Goal: Task Accomplishment & Management: Manage account settings

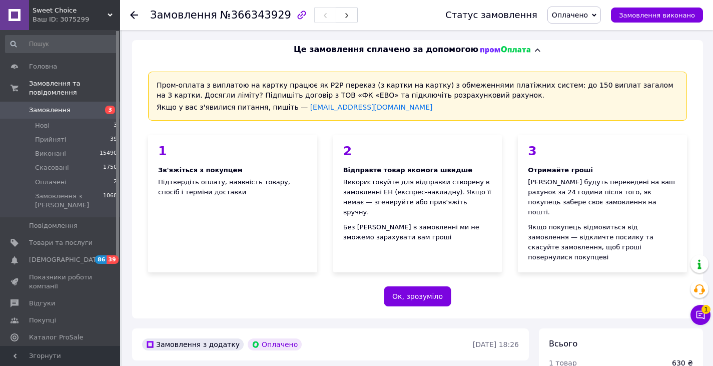
click at [577, 17] on span "Оплачено" at bounding box center [570, 15] width 36 height 8
click at [586, 31] on li "Прийнято" at bounding box center [574, 35] width 53 height 15
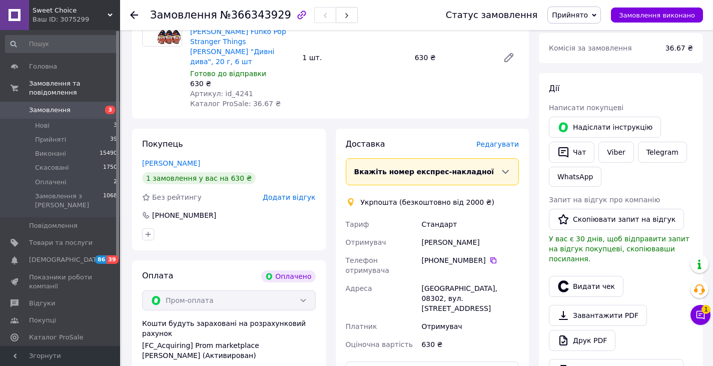
scroll to position [393, 0]
click at [571, 142] on button "Чат" at bounding box center [572, 152] width 46 height 21
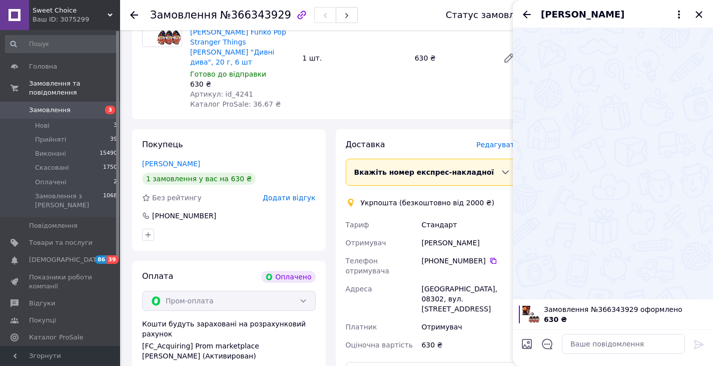
click at [549, 142] on button "Чат" at bounding box center [572, 152] width 46 height 21
click at [612, 343] on textarea at bounding box center [623, 344] width 123 height 20
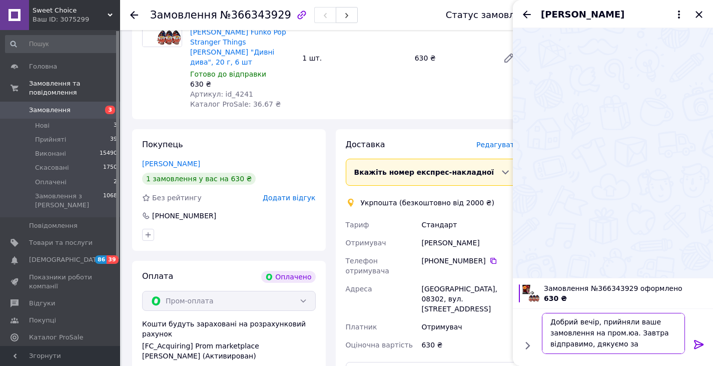
scroll to position [1, 0]
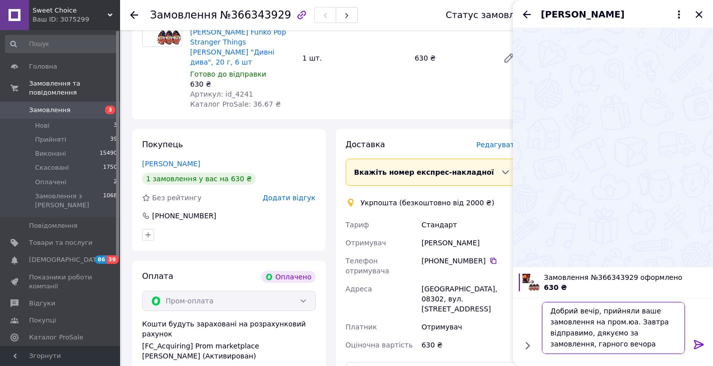
type textarea "Добрий вечір, прийняли ваше замовлення на пром.юа. Завтра відправимо, дякуємо з…"
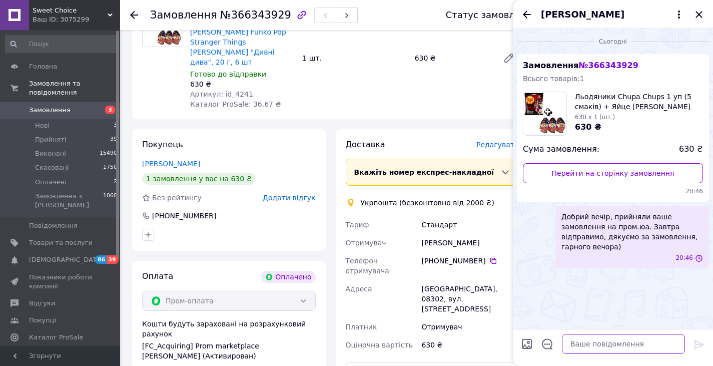
scroll to position [0, 0]
click at [699, 16] on icon "Закрити" at bounding box center [698, 14] width 7 height 7
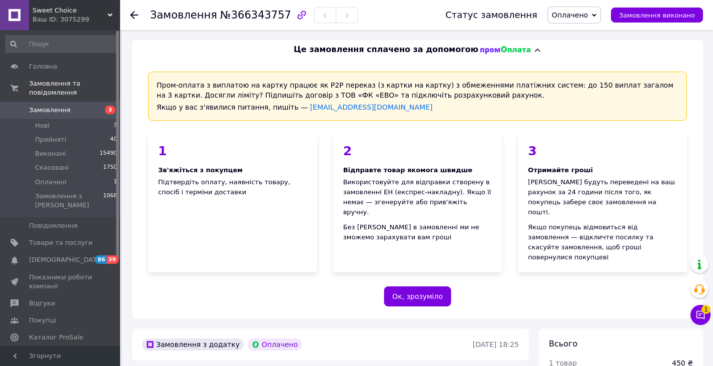
click at [588, 17] on span "Оплачено" at bounding box center [570, 15] width 36 height 8
click at [596, 37] on li "Прийнято" at bounding box center [574, 35] width 53 height 15
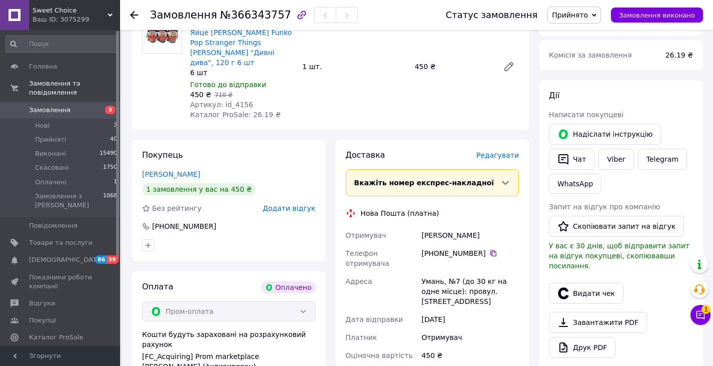
scroll to position [378, 0]
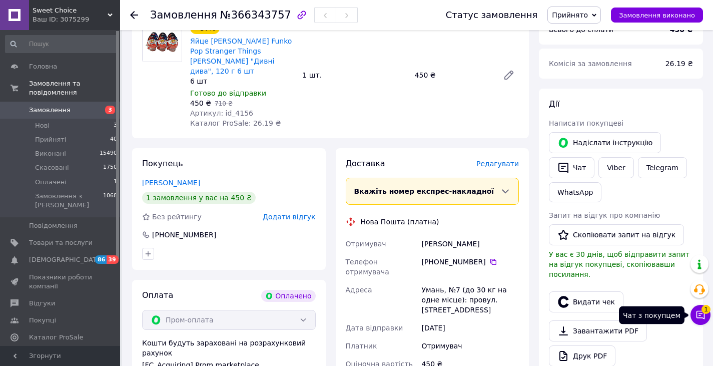
click at [696, 317] on icon at bounding box center [700, 315] width 10 height 10
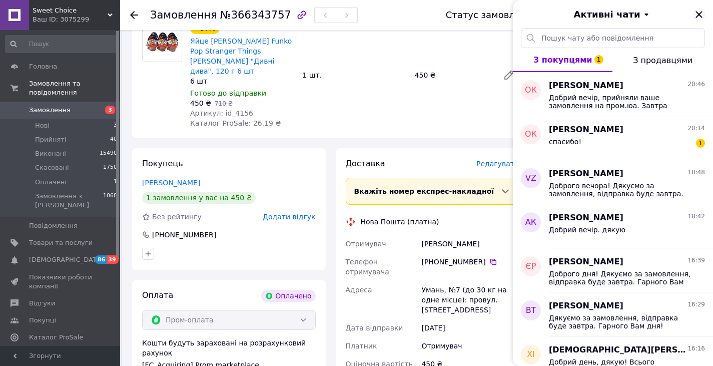
click at [699, 15] on icon "Закрити" at bounding box center [698, 14] width 7 height 7
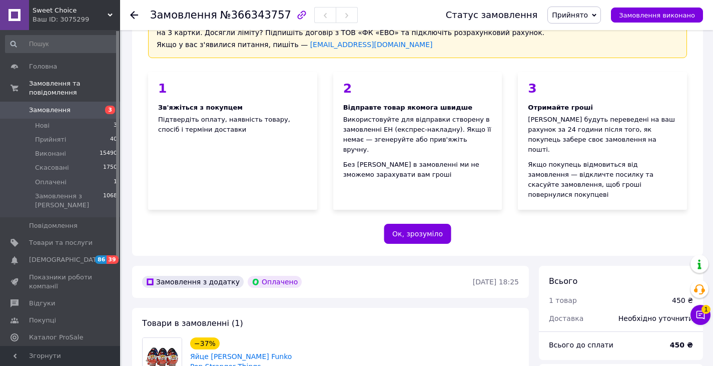
scroll to position [0, 0]
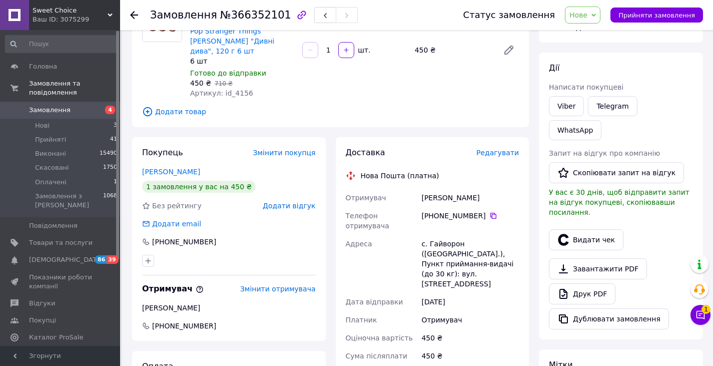
scroll to position [110, 0]
click at [594, 23] on span "Нове" at bounding box center [583, 15] width 36 height 17
click at [595, 34] on li "Прийнято" at bounding box center [588, 35] width 46 height 15
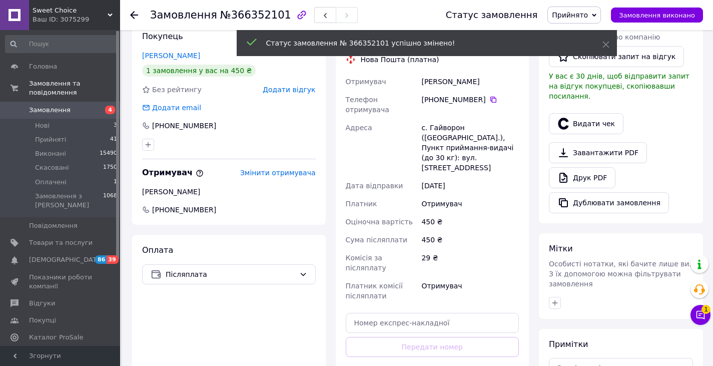
scroll to position [226, 0]
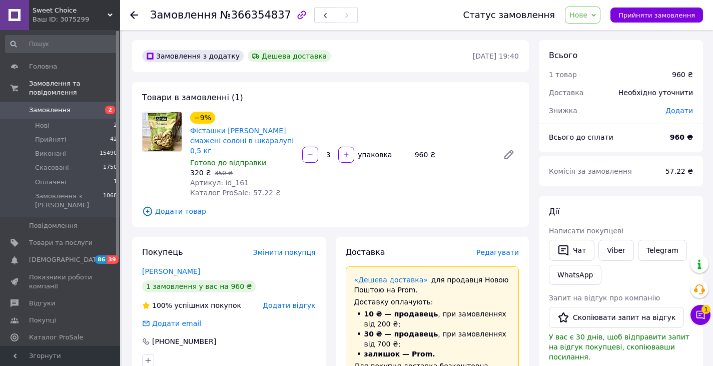
click at [596, 23] on span "Нове" at bounding box center [583, 15] width 36 height 17
click at [601, 33] on li "Прийнято" at bounding box center [588, 35] width 46 height 15
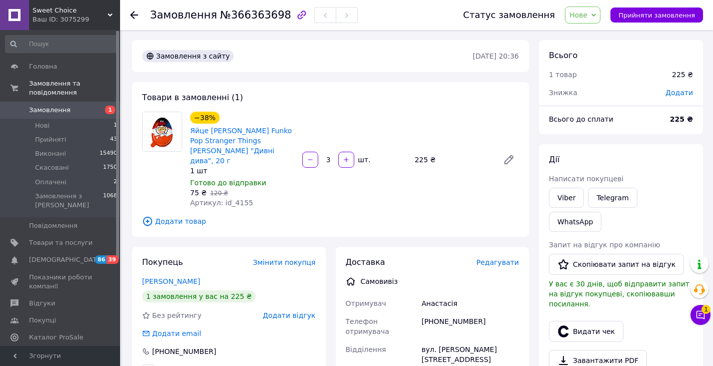
click at [597, 21] on span "Нове" at bounding box center [583, 15] width 36 height 17
click at [601, 35] on li "Прийнято" at bounding box center [588, 35] width 46 height 15
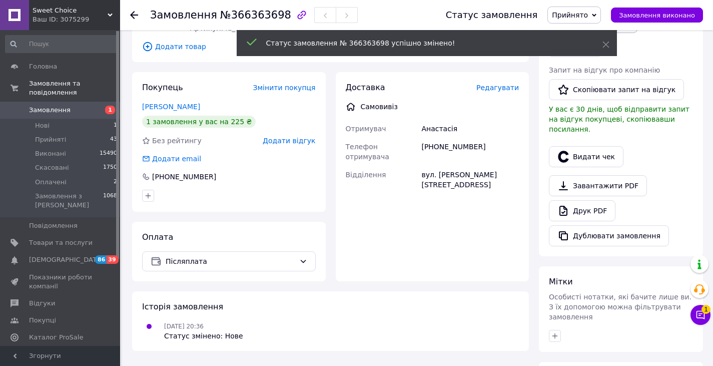
scroll to position [176, 0]
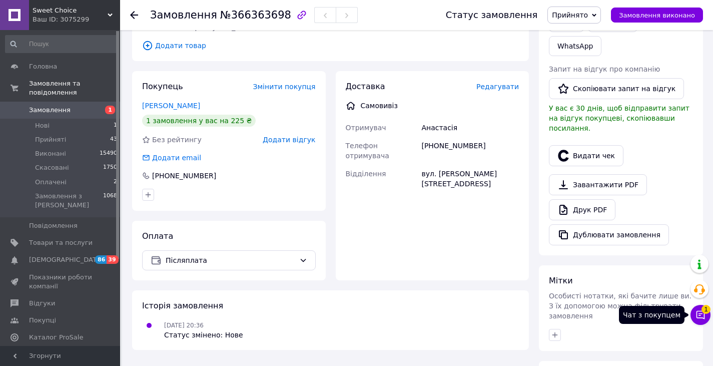
click at [701, 311] on icon at bounding box center [700, 315] width 9 height 9
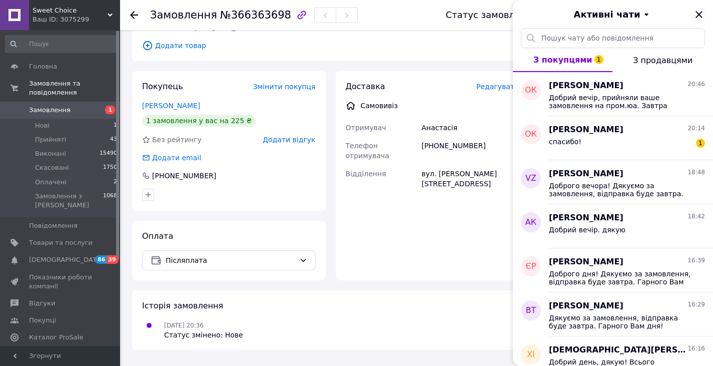
click at [698, 12] on icon "Закрити" at bounding box center [699, 15] width 12 height 12
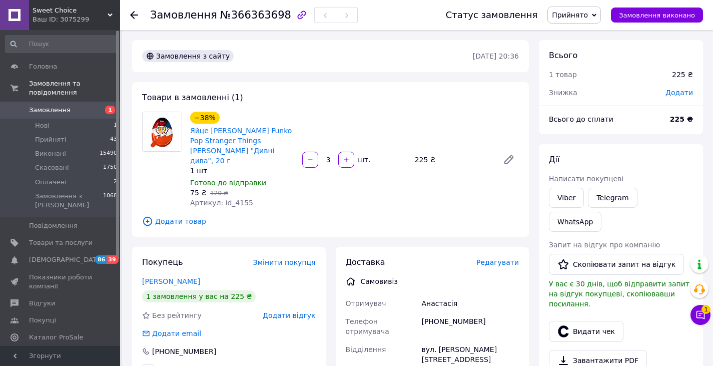
scroll to position [99, 0]
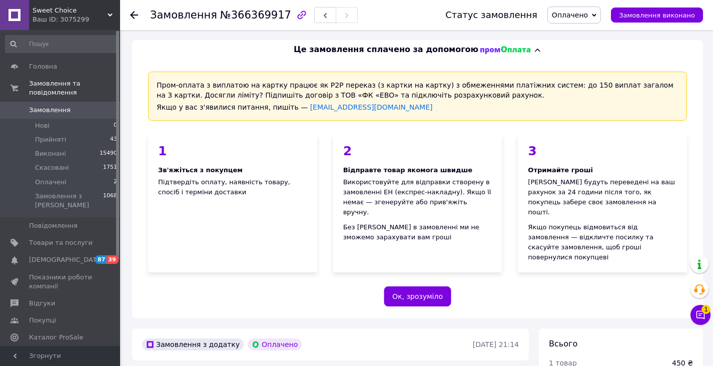
click at [595, 21] on span "Оплачено" at bounding box center [574, 15] width 54 height 17
click at [596, 31] on li "Прийнято" at bounding box center [574, 35] width 53 height 15
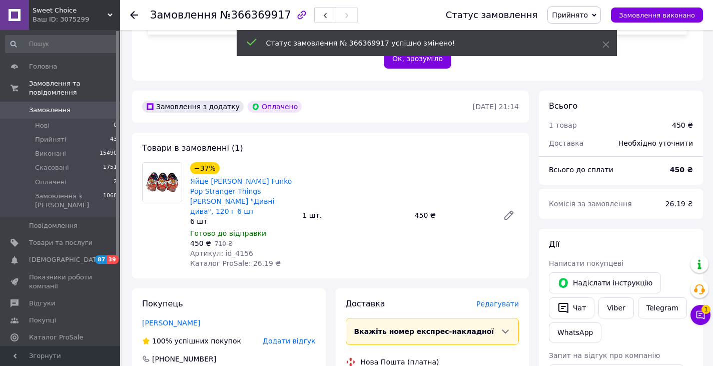
scroll to position [324, 0]
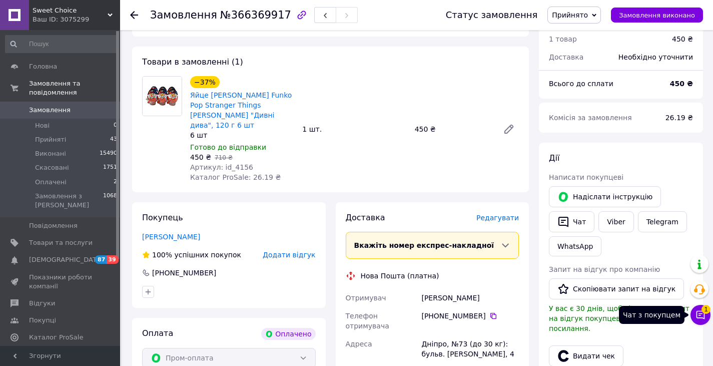
click at [709, 313] on button "Чат з покупцем 1" at bounding box center [700, 315] width 20 height 20
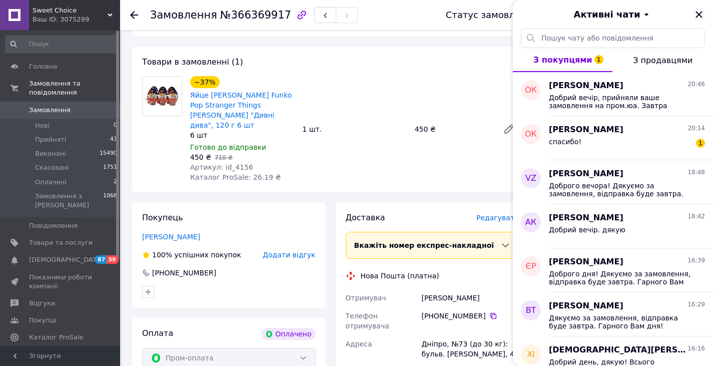
click at [699, 13] on icon "Закрити" at bounding box center [699, 15] width 12 height 12
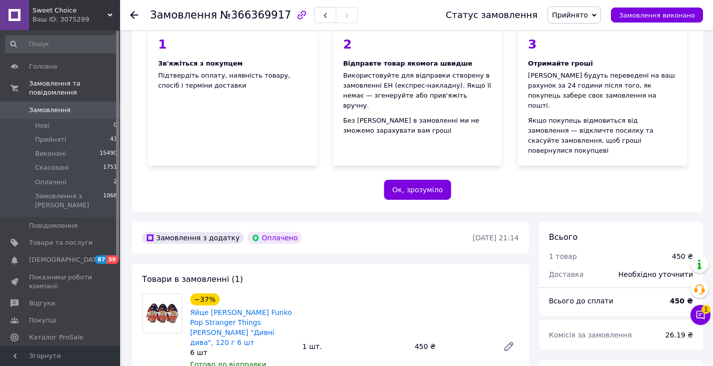
scroll to position [108, 0]
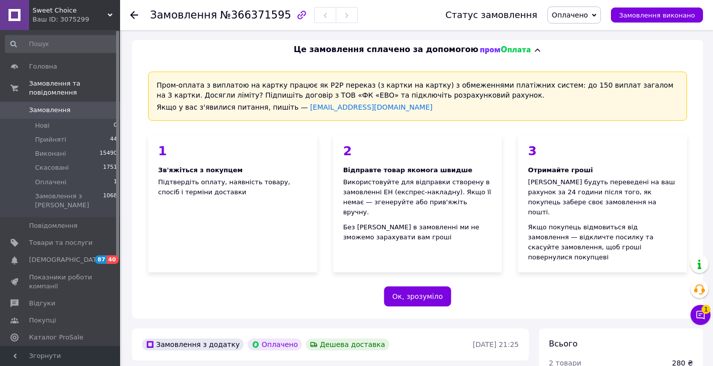
click at [581, 16] on span "Оплачено" at bounding box center [570, 15] width 36 height 8
click at [587, 32] on li "Прийнято" at bounding box center [574, 35] width 53 height 15
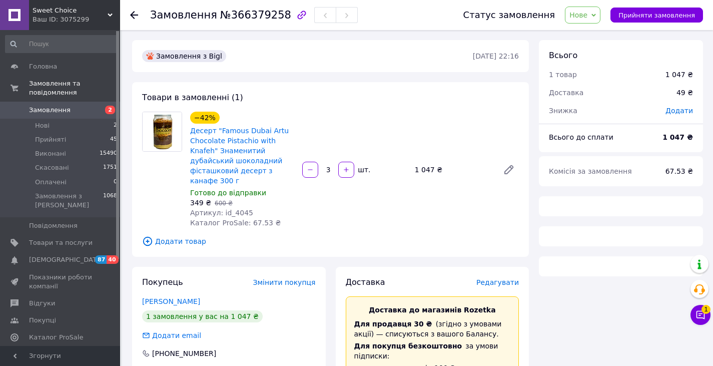
click at [585, 20] on span "Нове" at bounding box center [583, 15] width 36 height 17
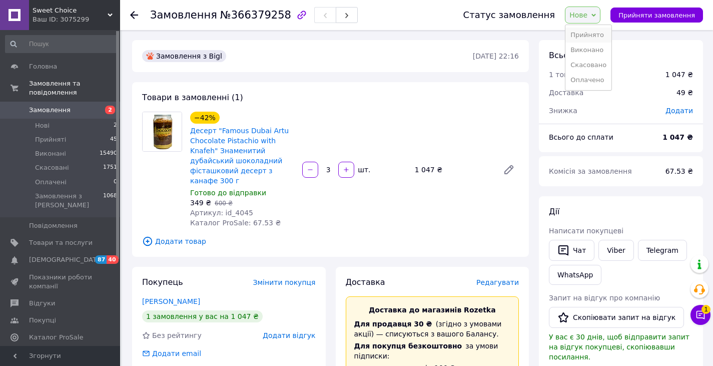
click at [590, 36] on li "Прийнято" at bounding box center [588, 35] width 46 height 15
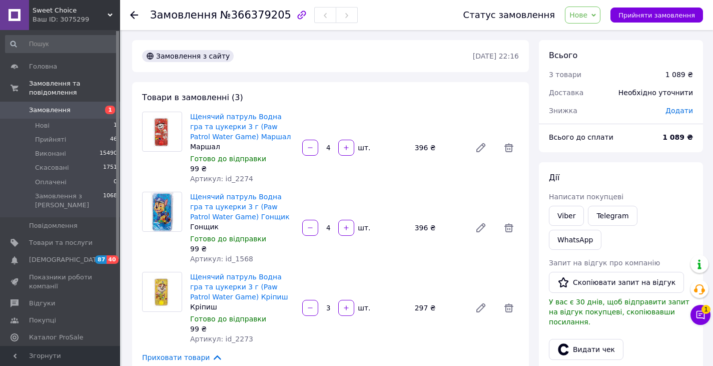
click at [587, 14] on span "Нове" at bounding box center [578, 15] width 18 height 8
click at [594, 37] on li "Прийнято" at bounding box center [588, 35] width 46 height 15
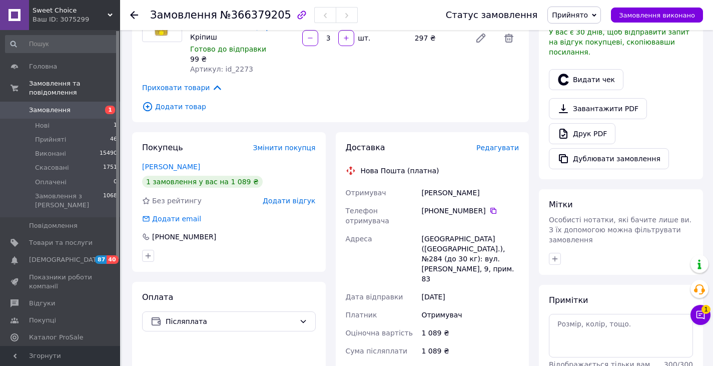
scroll to position [269, 0]
click at [178, 169] on link "Костюкевич Ірина" at bounding box center [171, 167] width 58 height 8
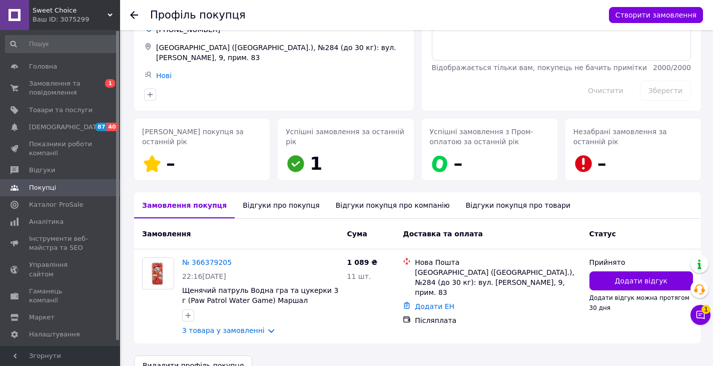
scroll to position [86, 0]
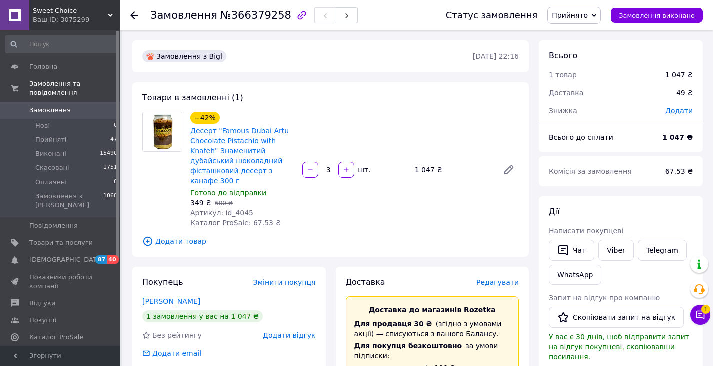
scroll to position [18, 0]
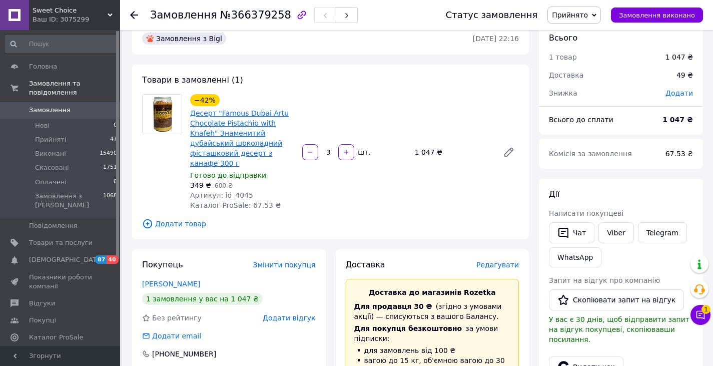
click at [256, 111] on link "Десерт "Famous Dubai Artu Chocolate Pistachio with Knafeh" Знаменитий дубайськи…" at bounding box center [239, 138] width 99 height 58
